Goal: Check status

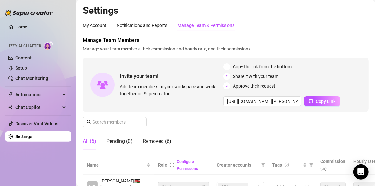
click at [78, 117] on main "Settings My Account Notifications and Reports Manage Team & Permissions Profile…" at bounding box center [226, 174] width 299 height 348
click at [95, 27] on div "My Account" at bounding box center [95, 25] width 24 height 7
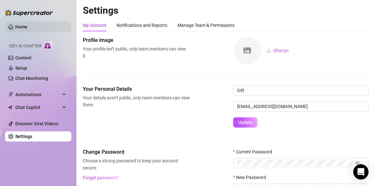
click at [27, 24] on link "Home" at bounding box center [21, 26] width 12 height 5
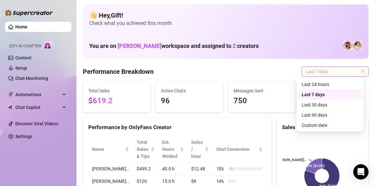
click at [362, 73] on div "Last 7 days" at bounding box center [335, 71] width 67 height 10
click at [321, 128] on div "Custom date" at bounding box center [330, 124] width 57 height 7
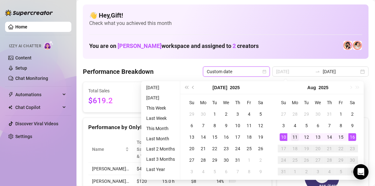
type input "[DATE]"
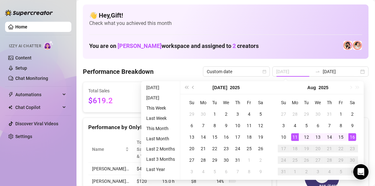
click at [294, 135] on div "11" at bounding box center [295, 137] width 8 height 8
type input "[DATE]"
click at [350, 136] on div "16" at bounding box center [353, 137] width 8 height 8
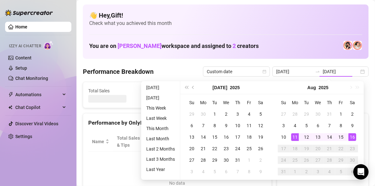
type input "[DATE]"
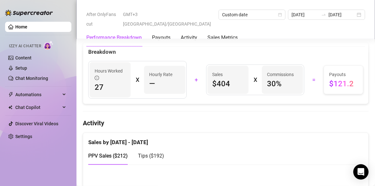
scroll to position [222, 0]
